Goal: Information Seeking & Learning: Find specific fact

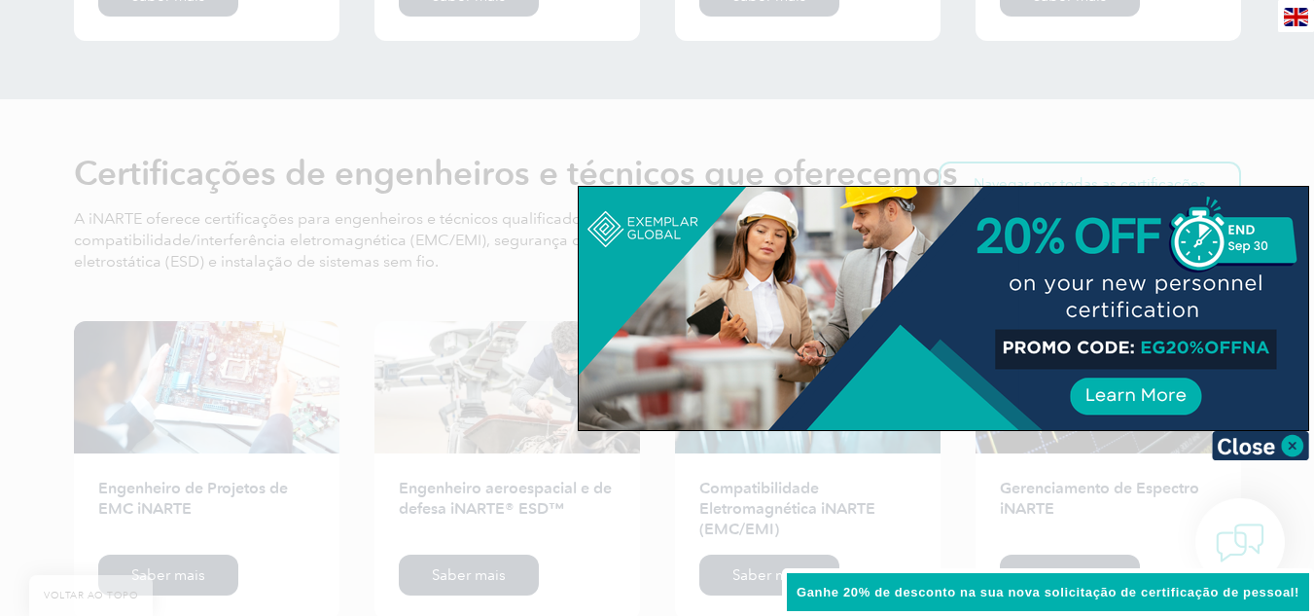
scroll to position [2434, 0]
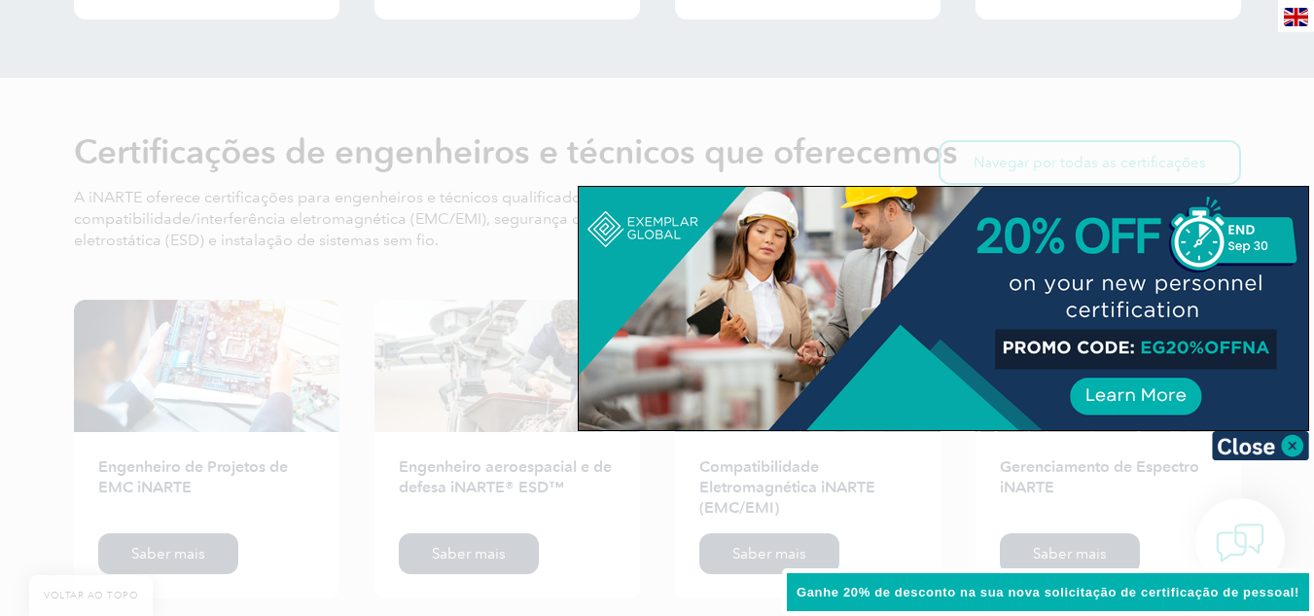
click at [1152, 44] on div at bounding box center [657, 308] width 1314 height 616
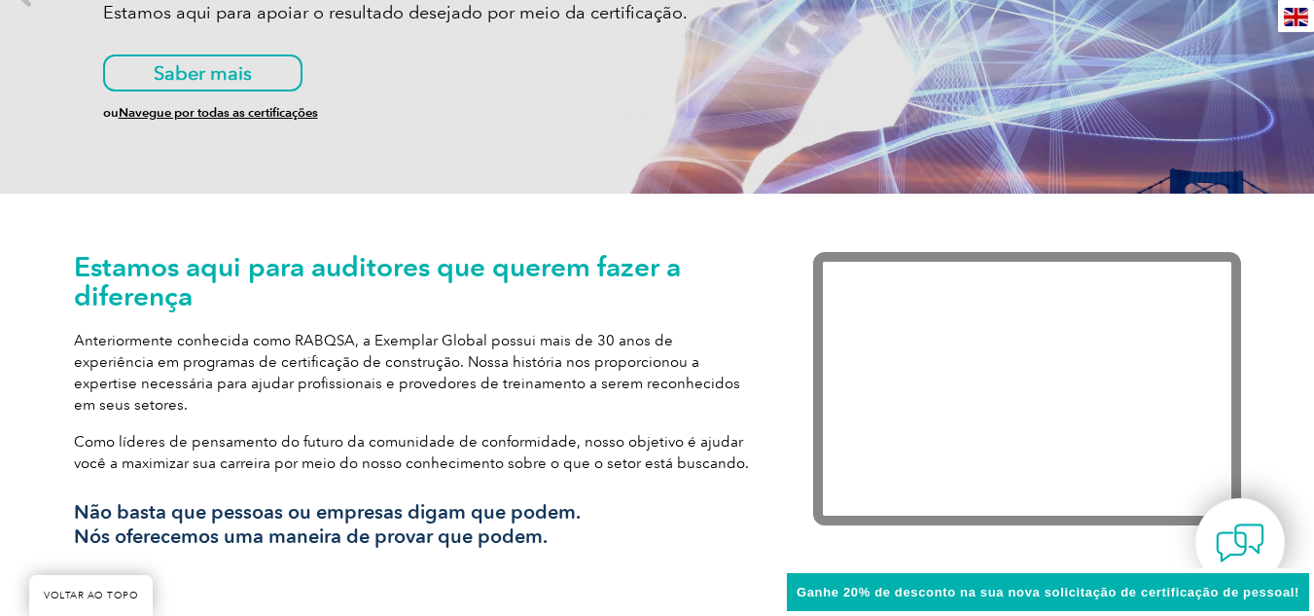
scroll to position [0, 0]
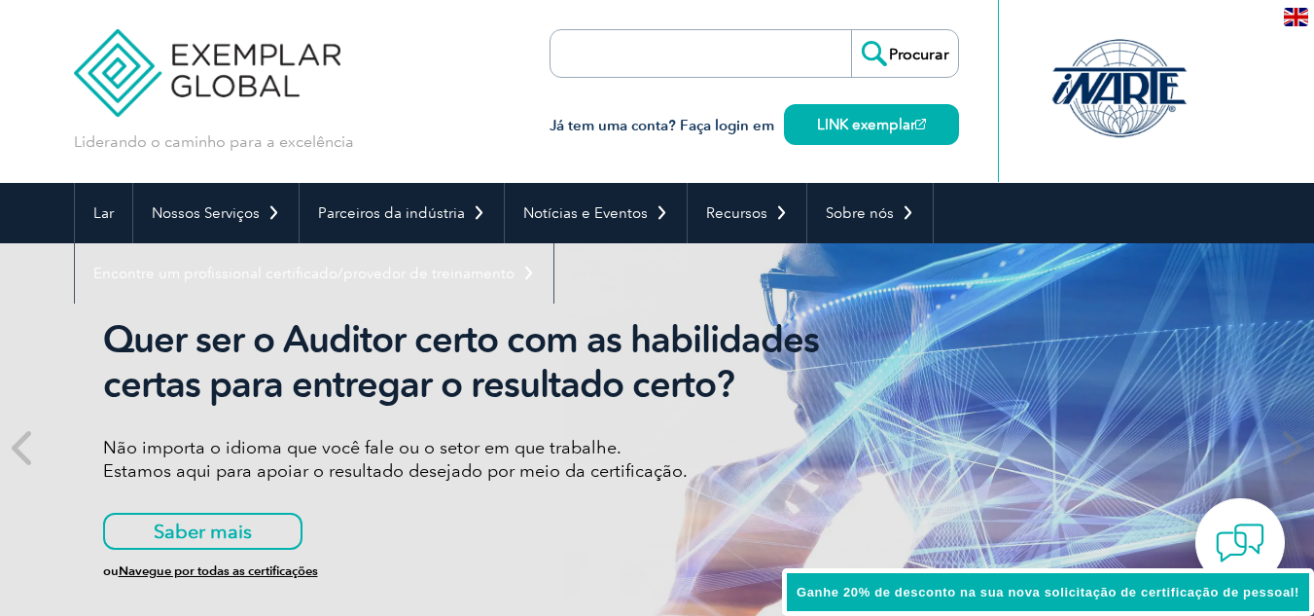
paste input "22716"
click at [733, 52] on input "22716" at bounding box center [662, 53] width 204 height 47
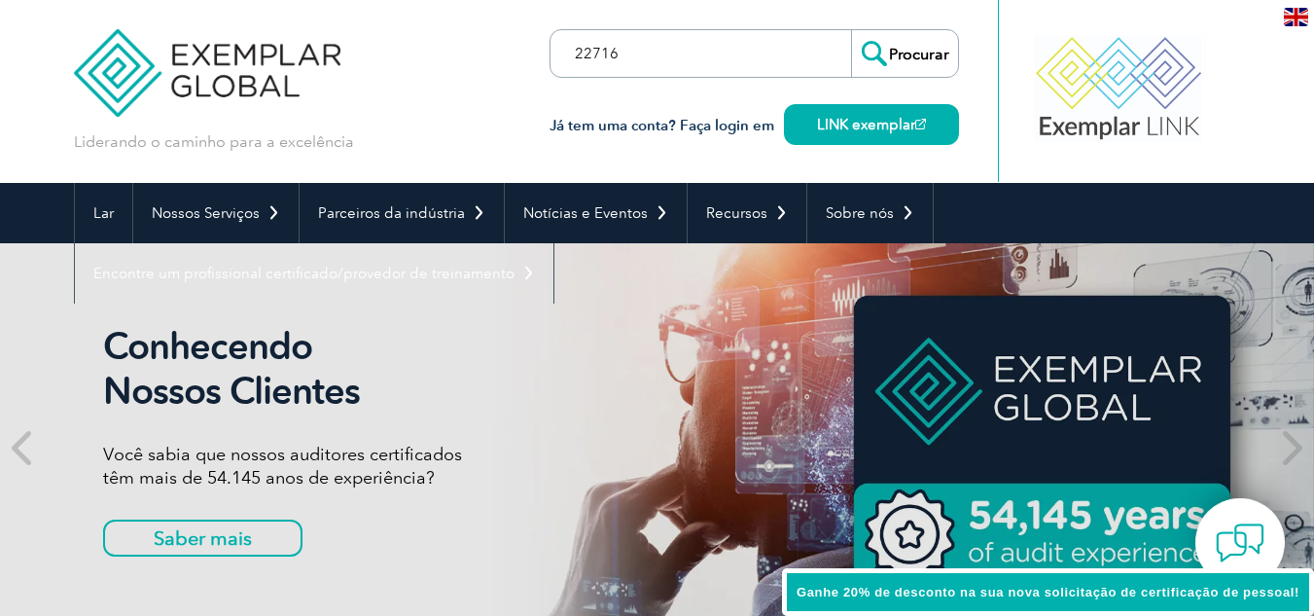
type input "22716"
click at [851, 30] on input "Procurar" at bounding box center [904, 53] width 107 height 47
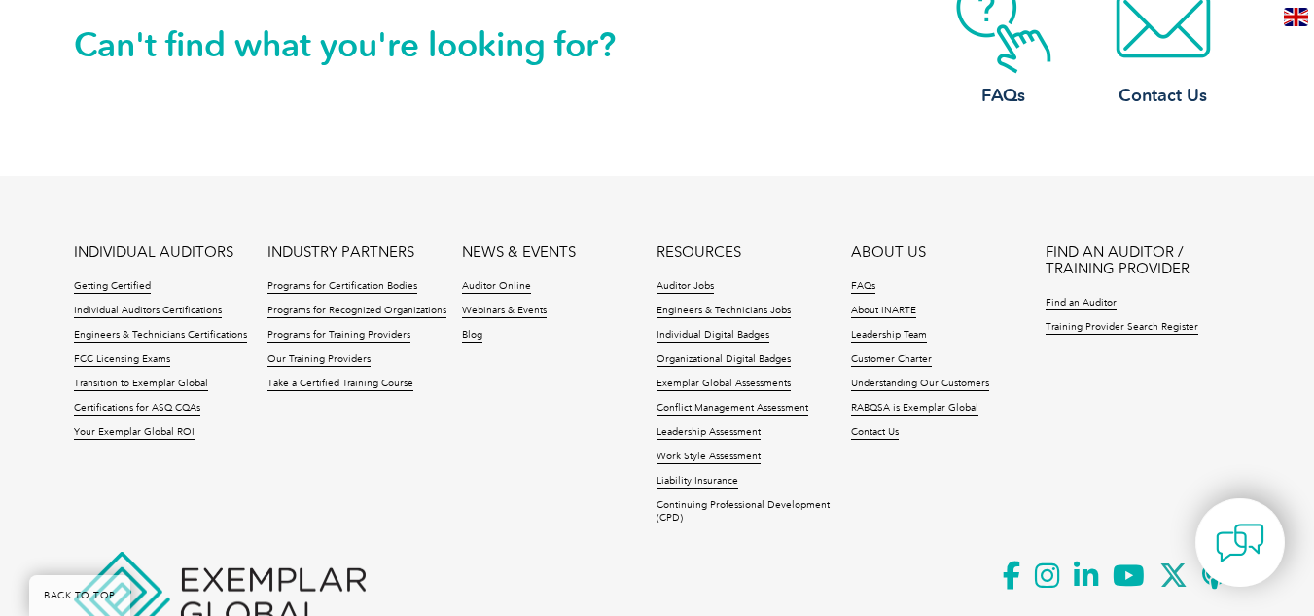
scroll to position [1890, 0]
